Goal: Find specific page/section: Find specific page/section

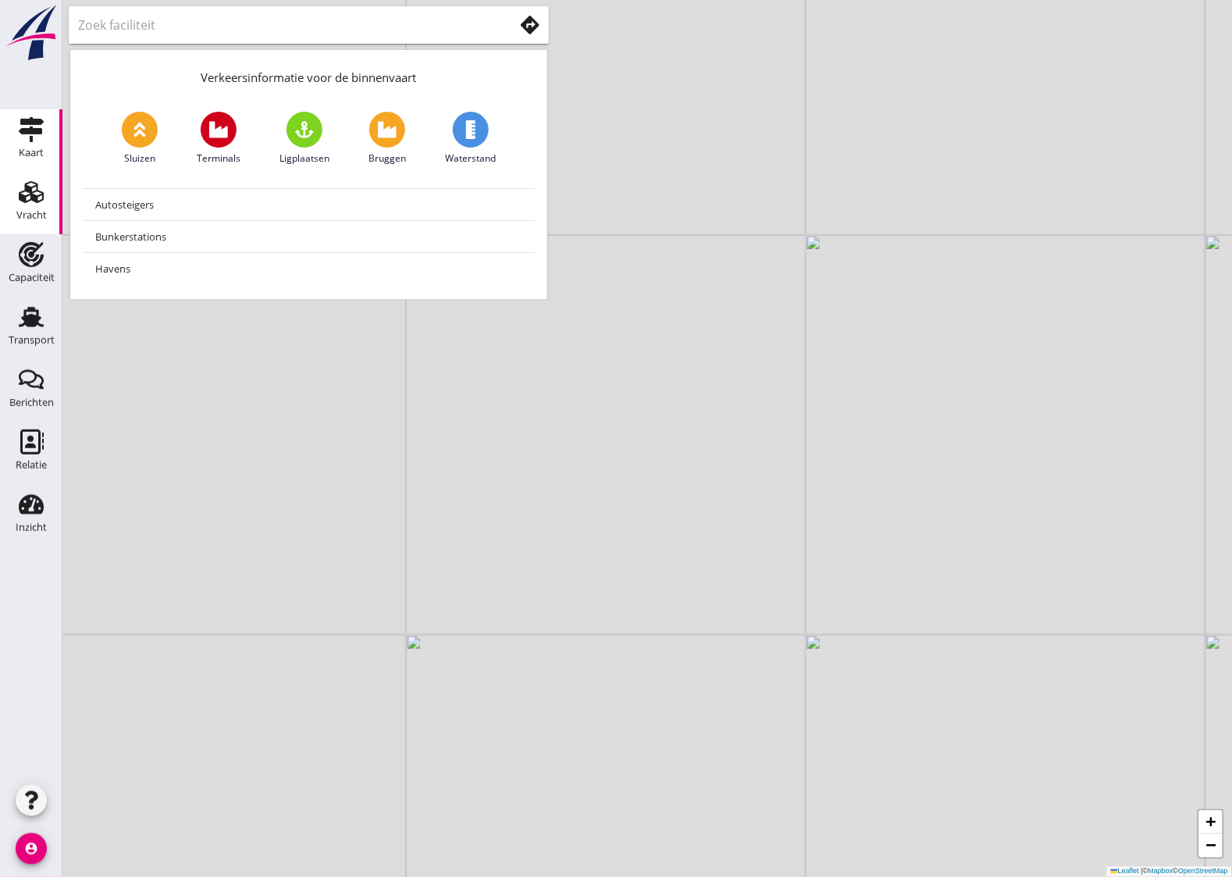
click at [13, 201] on div "Vracht" at bounding box center [30, 192] width 37 height 25
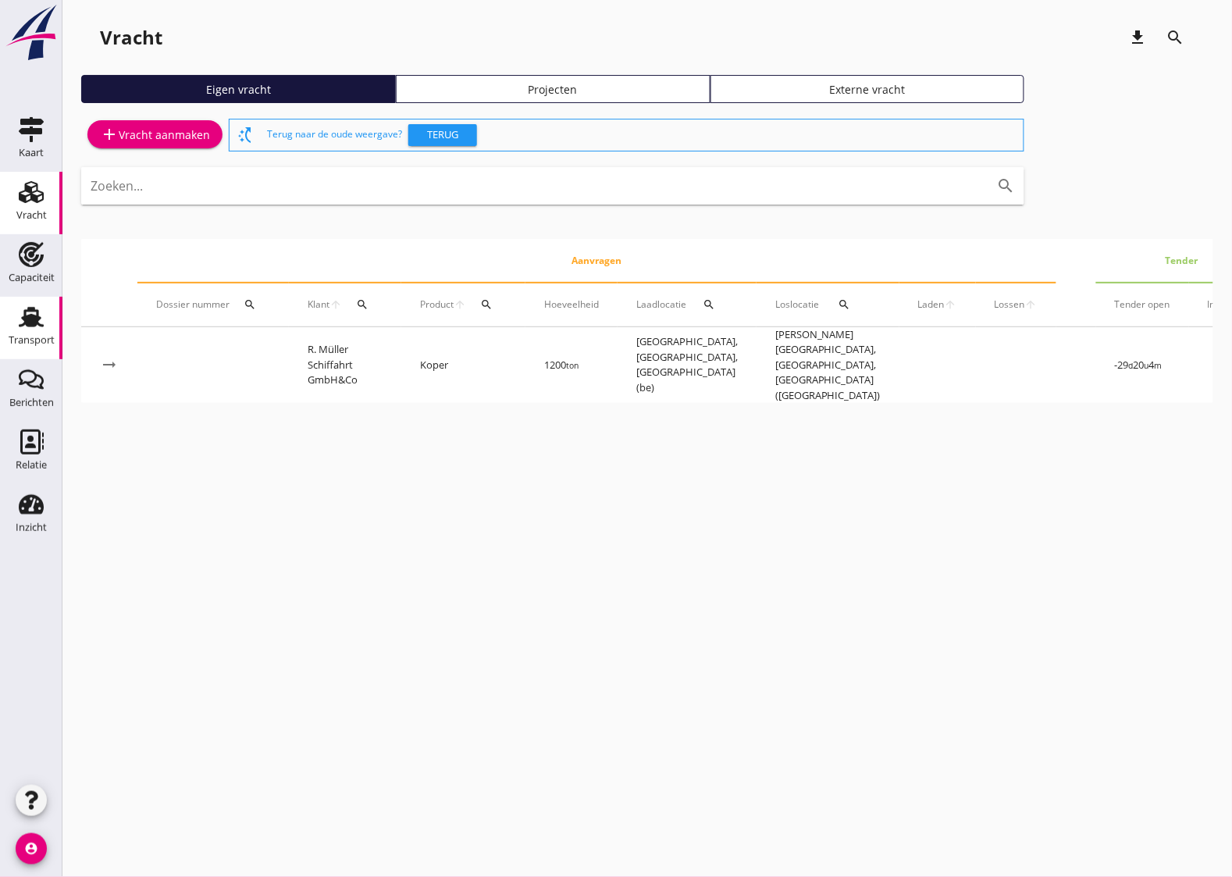
click at [26, 317] on use at bounding box center [31, 317] width 25 height 20
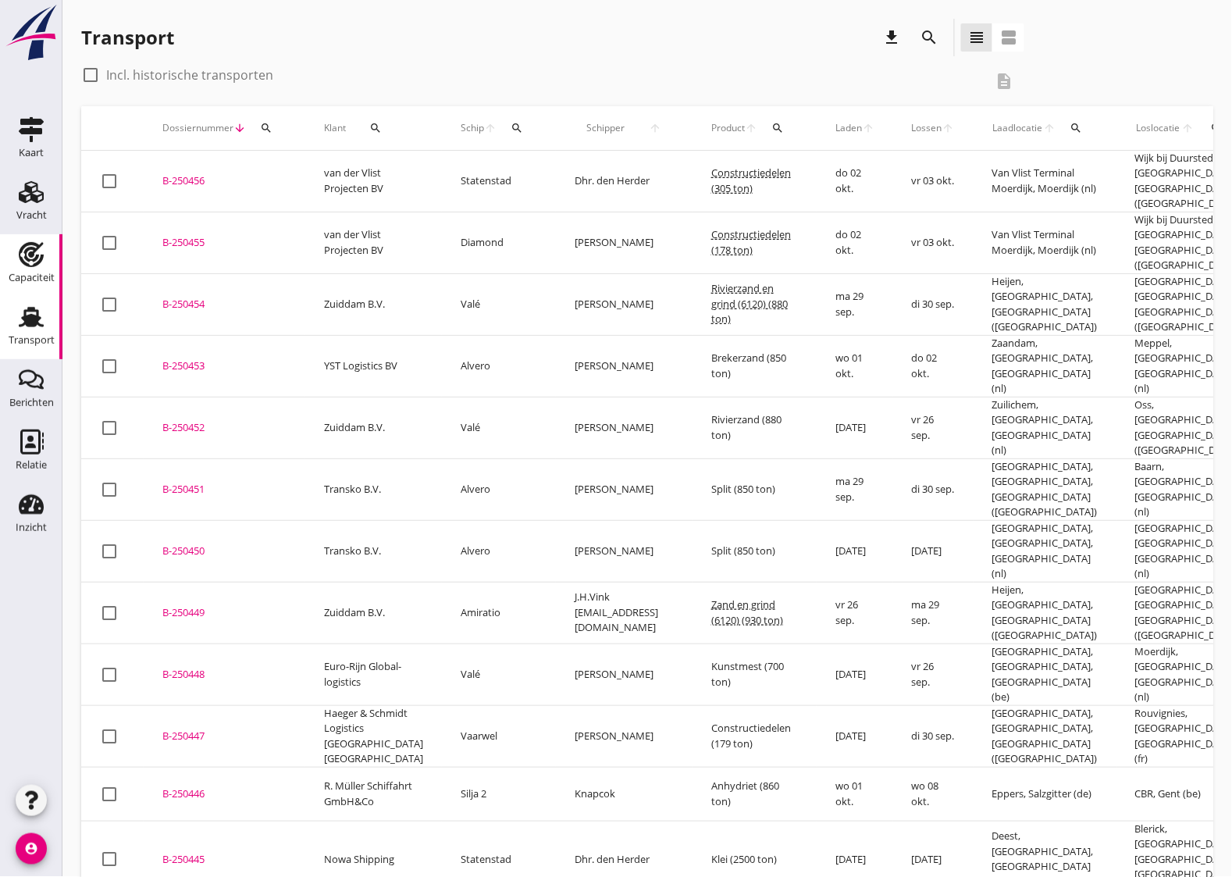
click at [32, 275] on div "Capaciteit" at bounding box center [32, 277] width 46 height 10
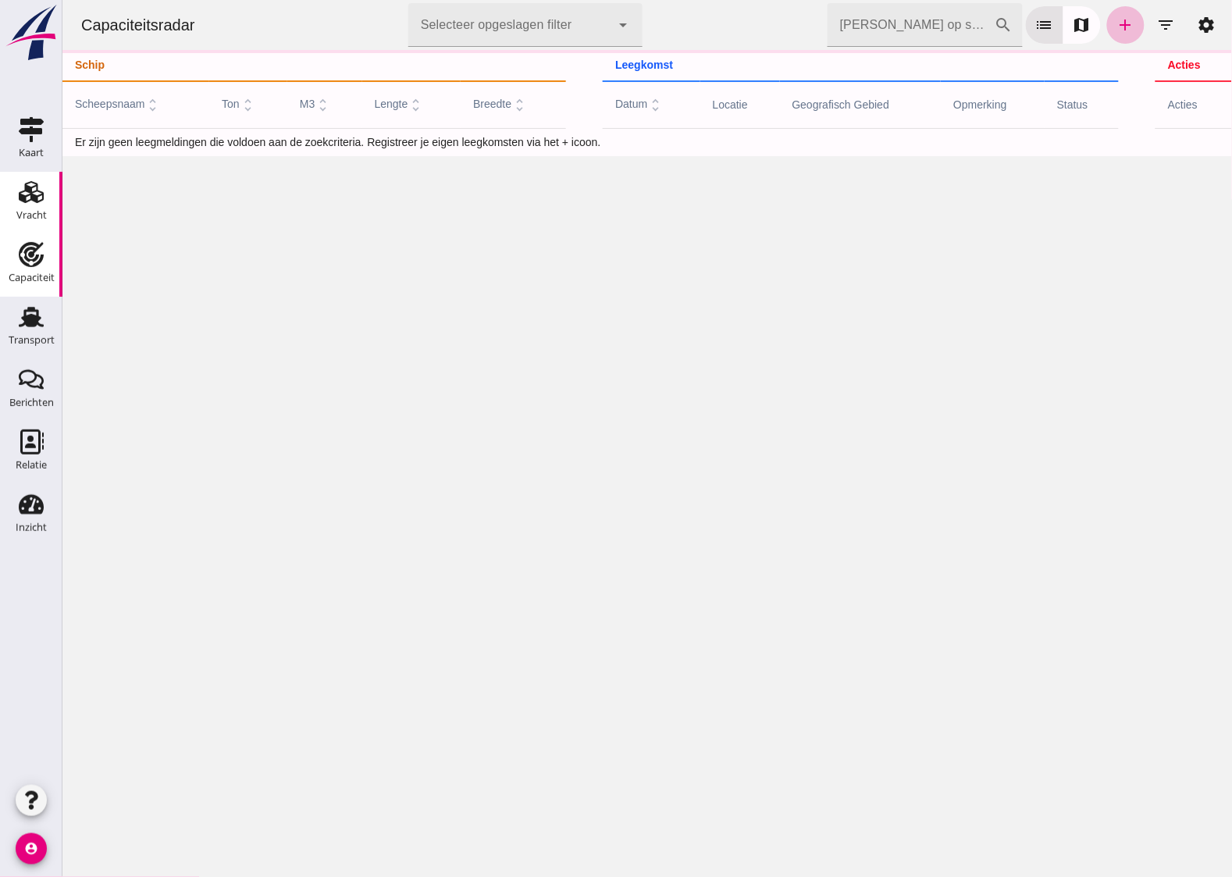
click at [37, 205] on div "Vracht" at bounding box center [31, 216] width 30 height 22
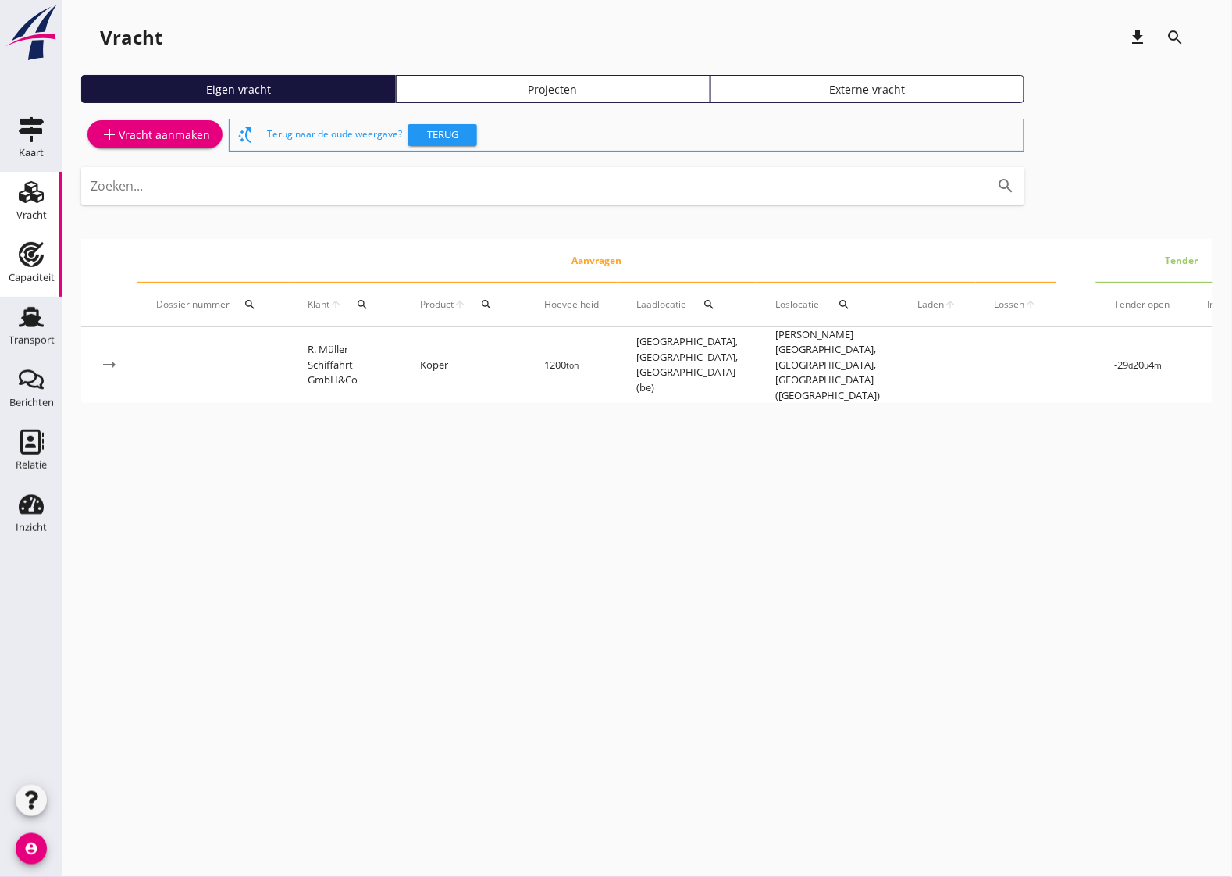
click at [28, 262] on icon "Capaciteit" at bounding box center [31, 254] width 25 height 25
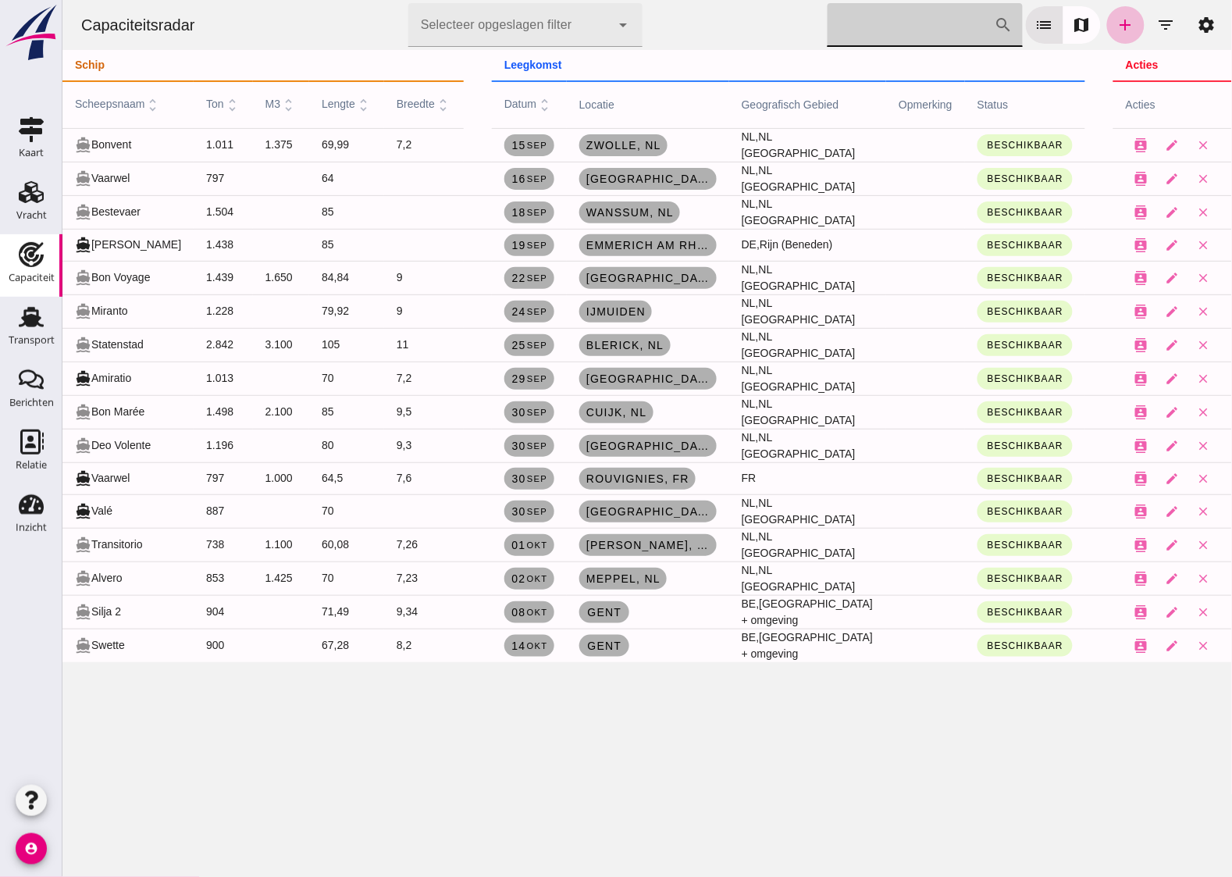
click at [928, 29] on input "[PERSON_NAME] op scheepsnaam" at bounding box center [910, 25] width 167 height 44
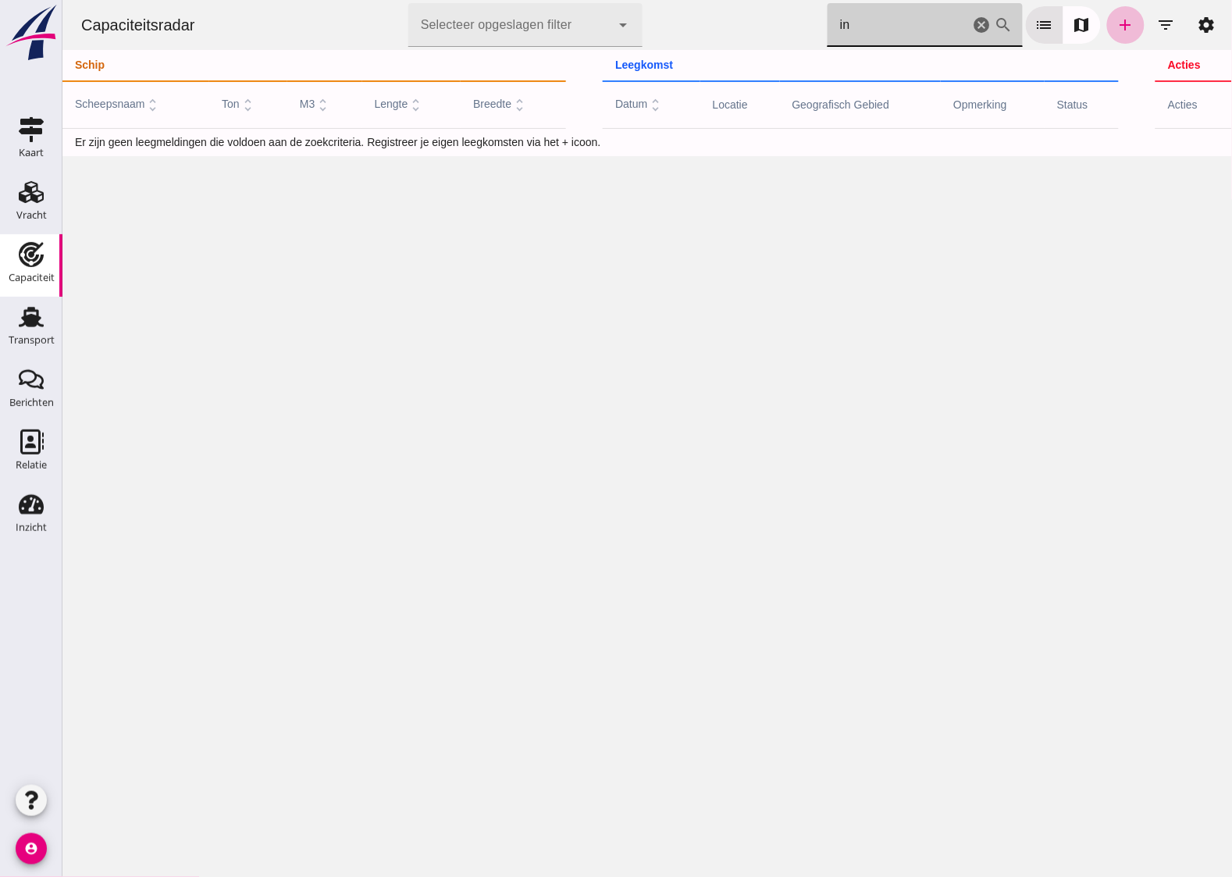
type input "i"
